Goal: Check status: Check status

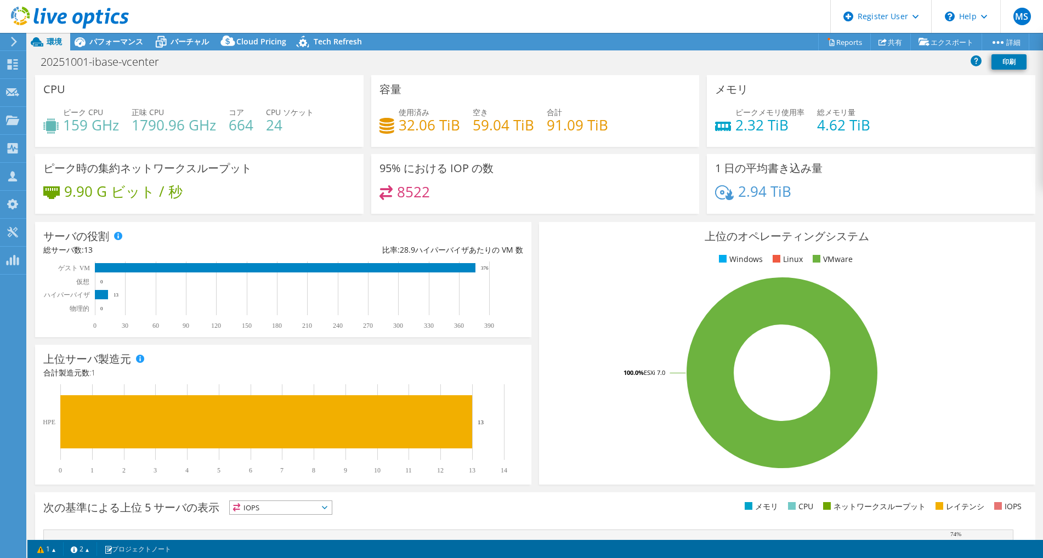
select select "[GEOGRAPHIC_DATA]"
select select "USD"
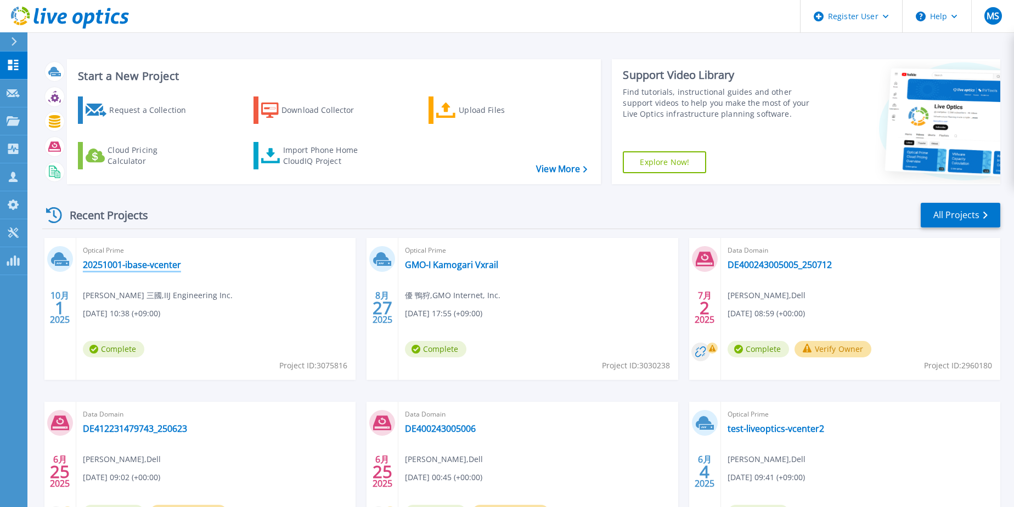
click at [174, 264] on link "20251001-ibase-vcenter" at bounding box center [132, 264] width 98 height 11
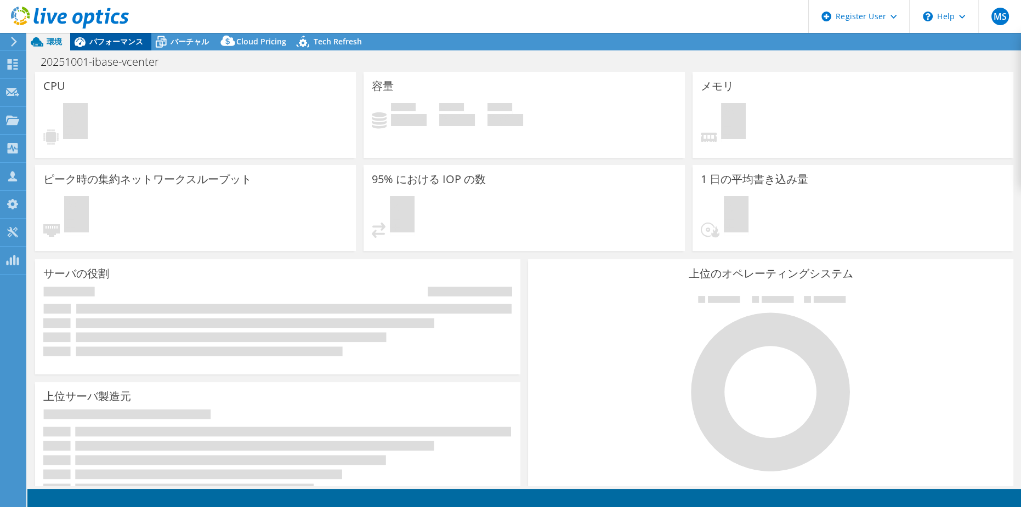
click at [125, 46] on span "パフォーマンス" at bounding box center [116, 41] width 54 height 10
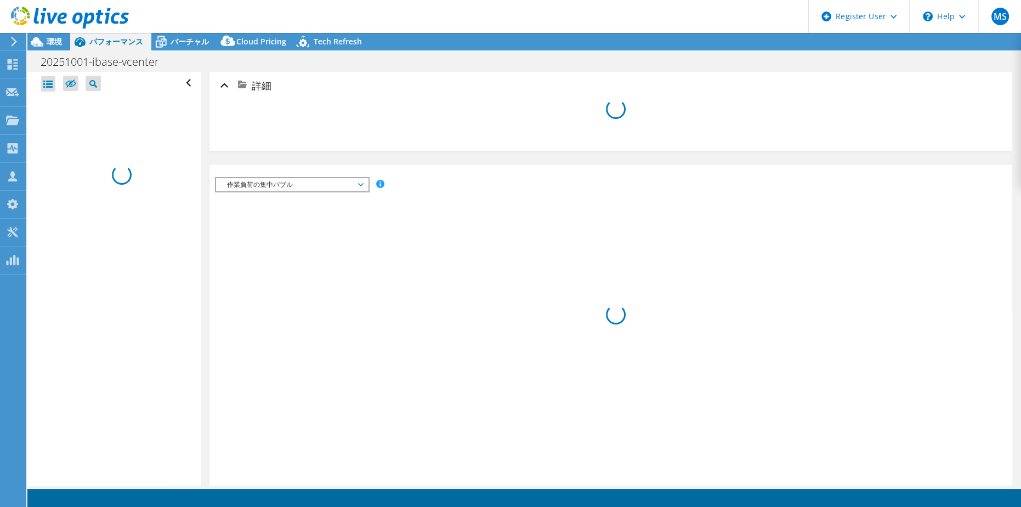
select select "[GEOGRAPHIC_DATA]"
select select "USD"
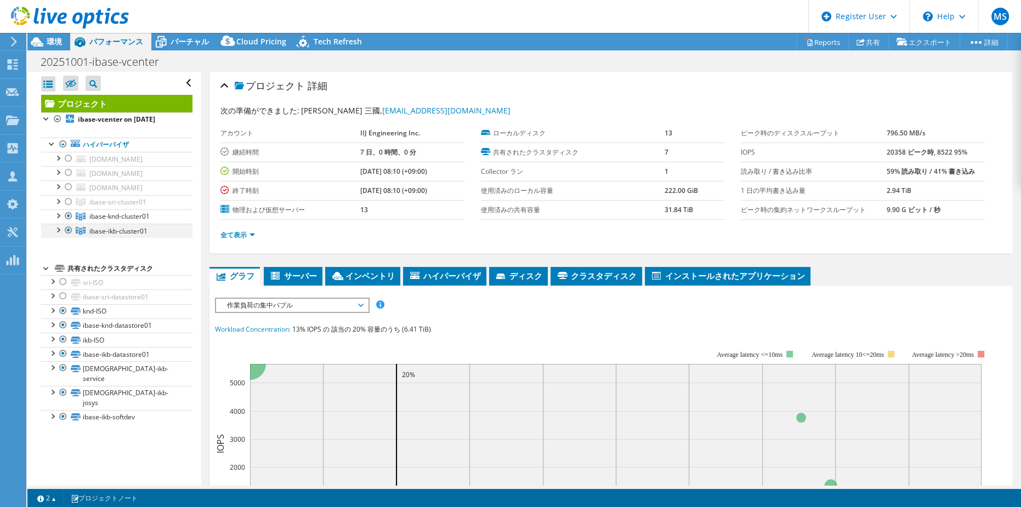
click at [66, 237] on div at bounding box center [68, 230] width 11 height 13
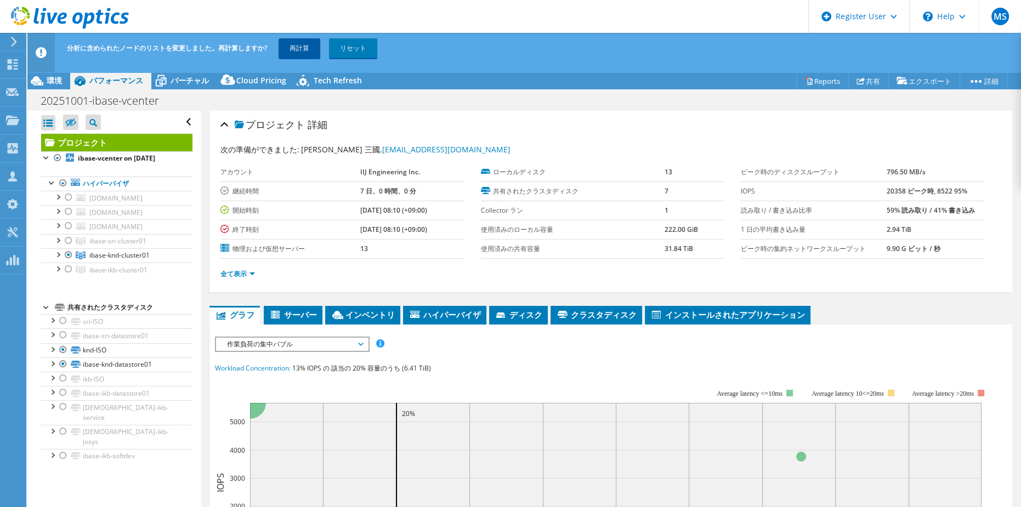
click at [292, 50] on link "再計算" at bounding box center [300, 48] width 42 height 20
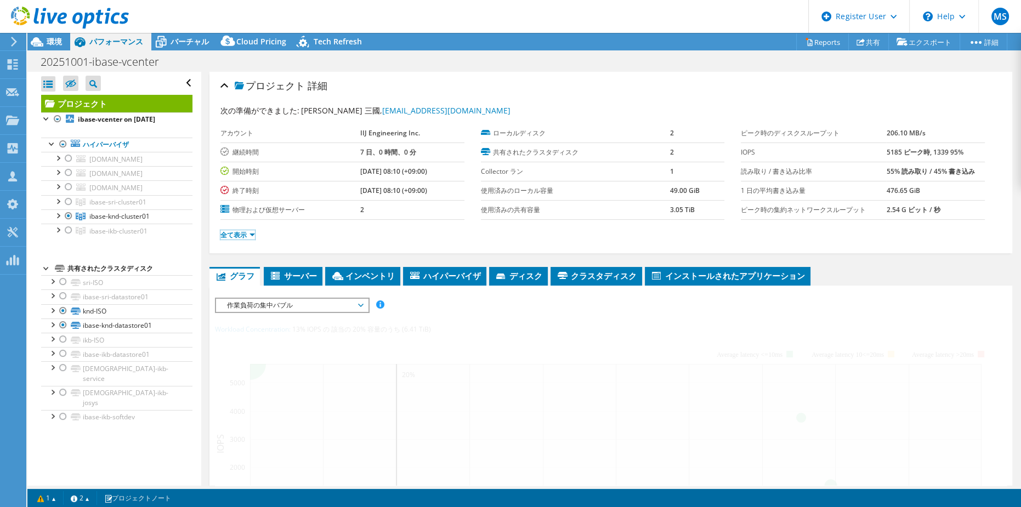
click at [230, 230] on link "全て表示" at bounding box center [238, 234] width 35 height 9
